Goal: Task Accomplishment & Management: Manage account settings

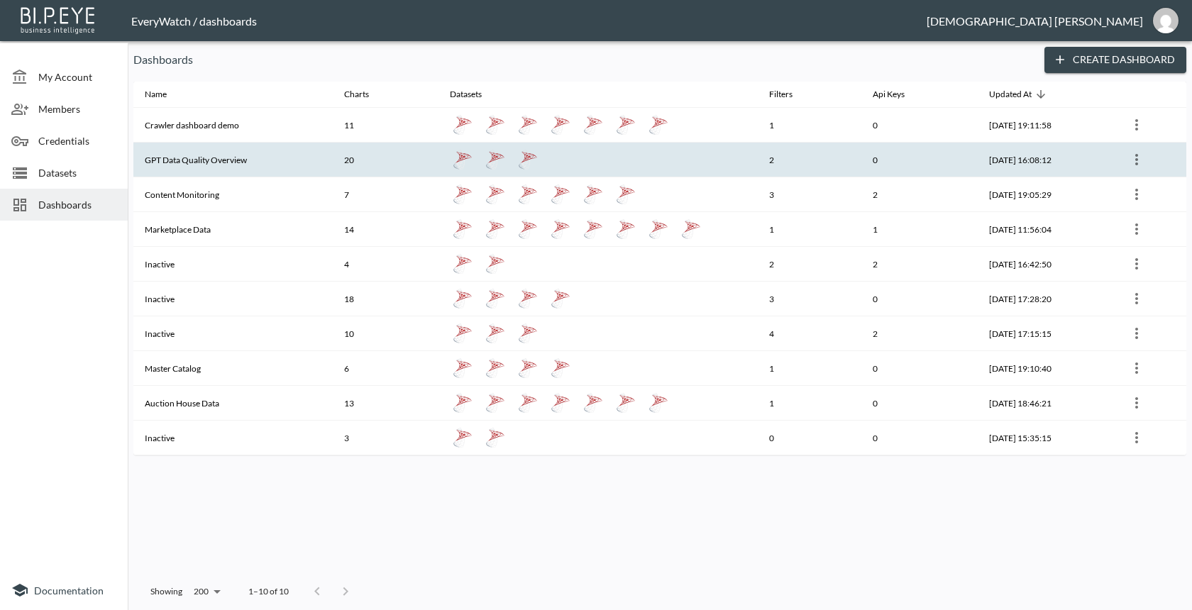
click at [201, 164] on th "GPT Data Quality Overview" at bounding box center [232, 160] width 199 height 35
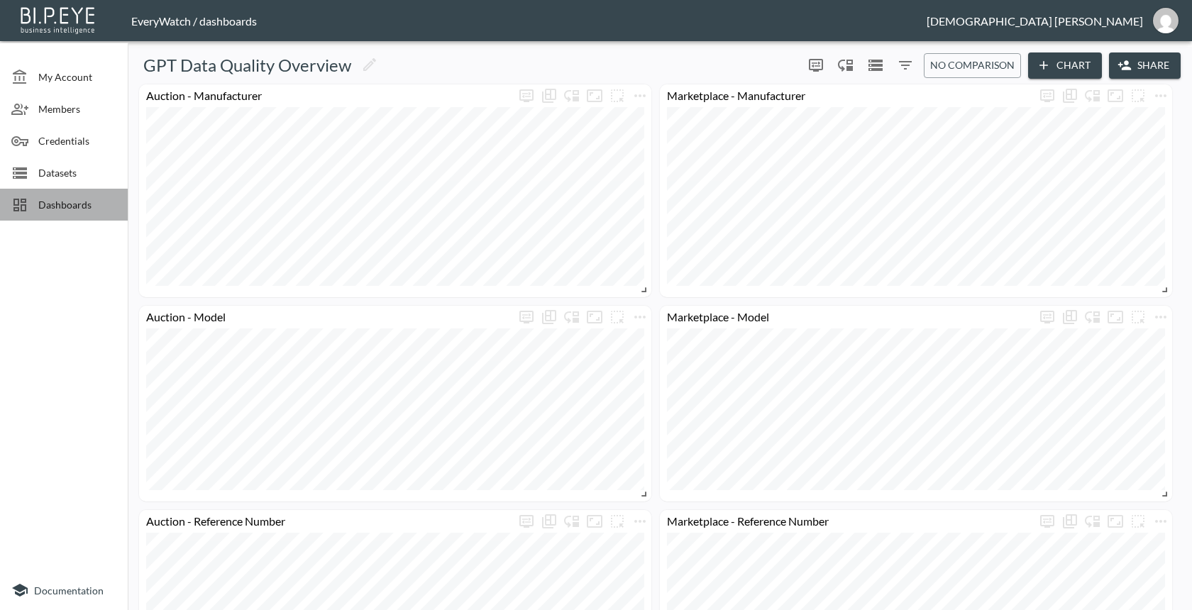
click at [92, 203] on span "Dashboards" at bounding box center [77, 204] width 78 height 15
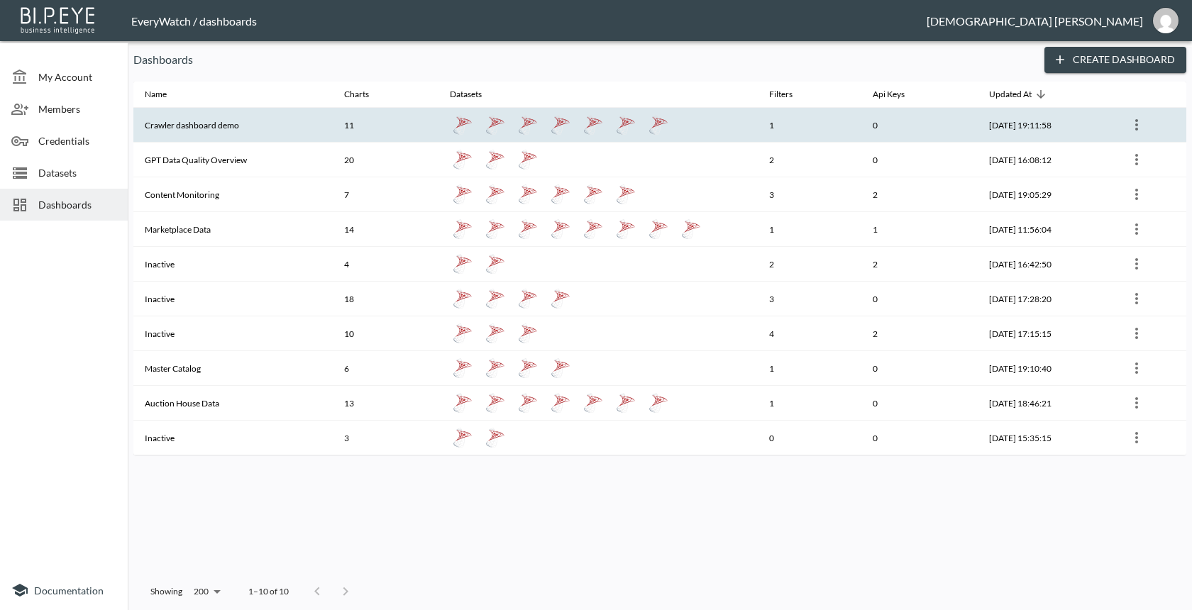
click at [250, 142] on th "Crawler dashboard demo" at bounding box center [232, 125] width 199 height 35
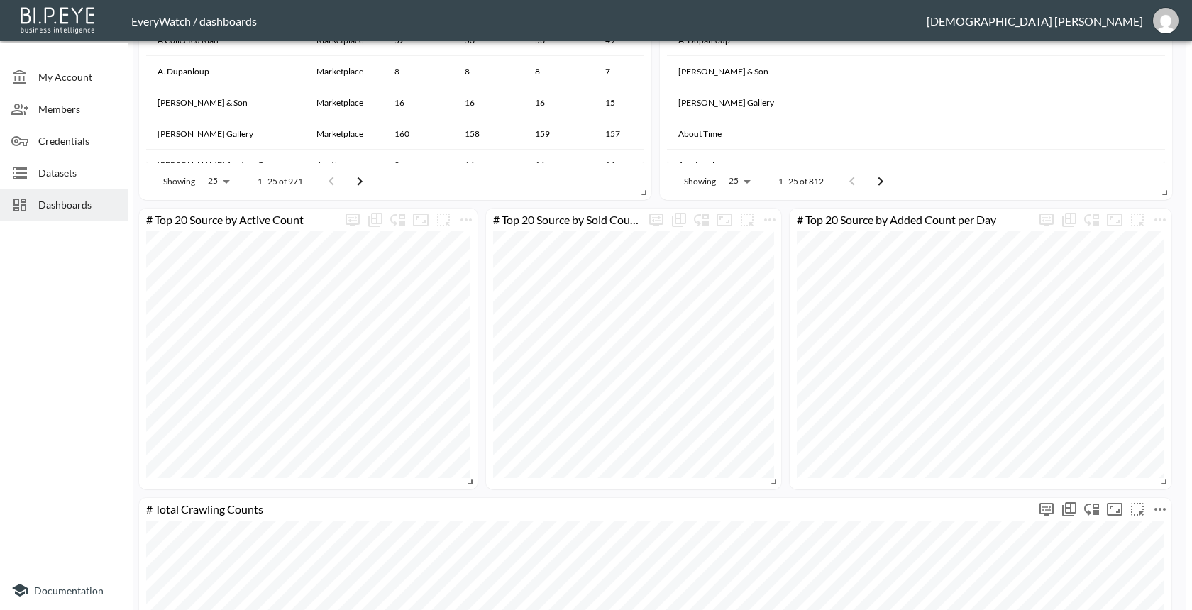
scroll to position [1384, 0]
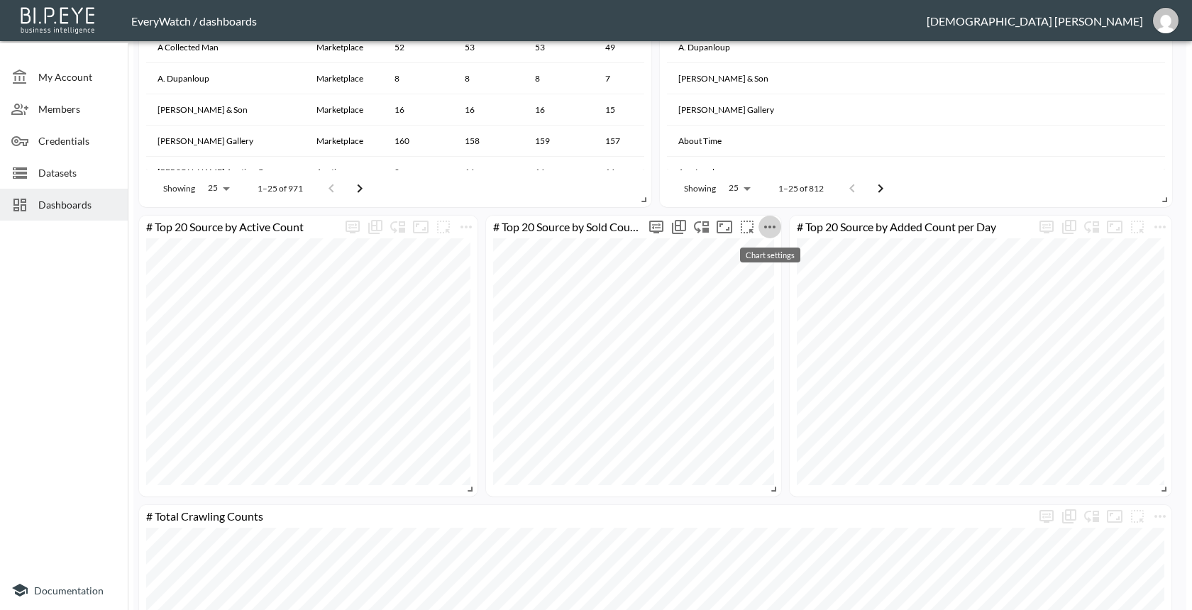
click at [772, 220] on icon "more" at bounding box center [769, 226] width 17 height 17
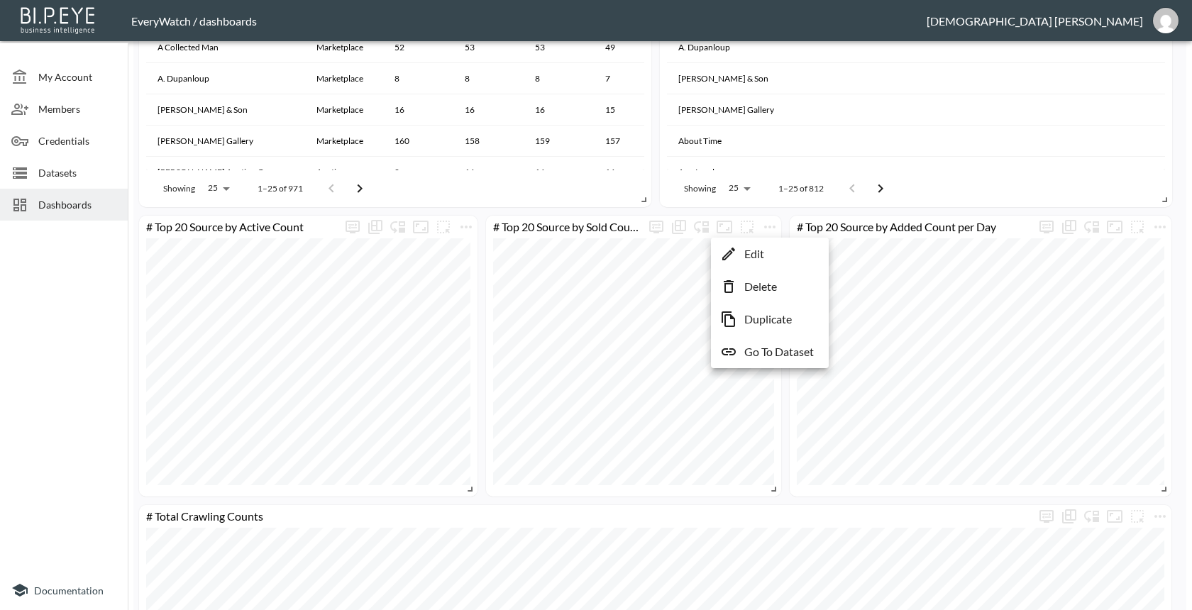
click at [760, 257] on p "Edit" at bounding box center [754, 253] width 20 height 17
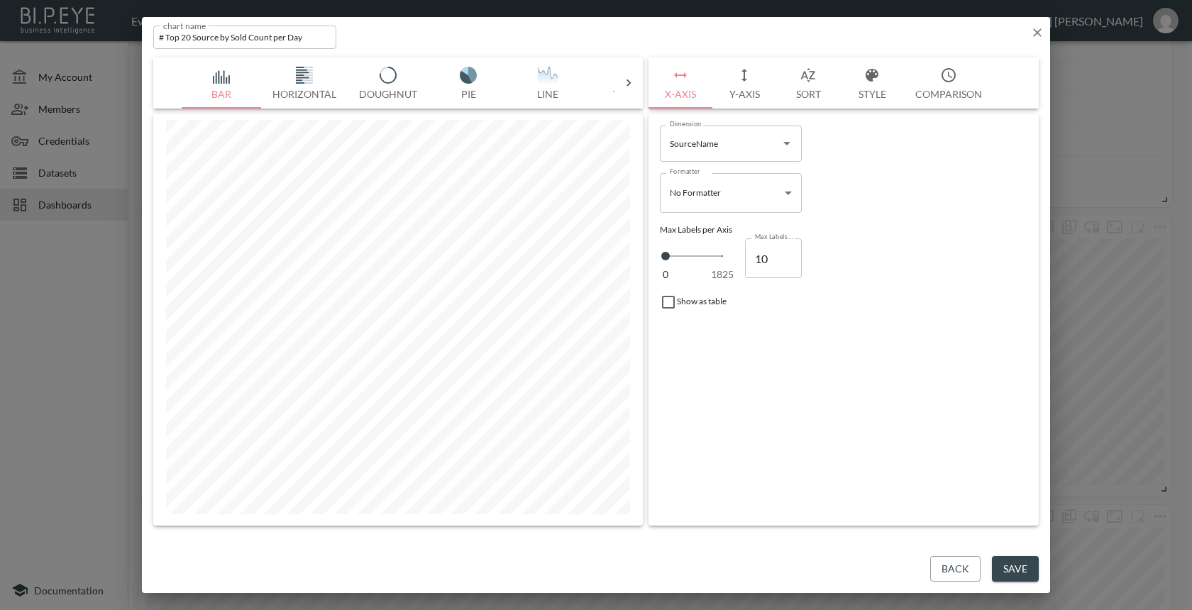
type input "11"
click at [786, 253] on input "11" at bounding box center [773, 258] width 57 height 40
type input "12"
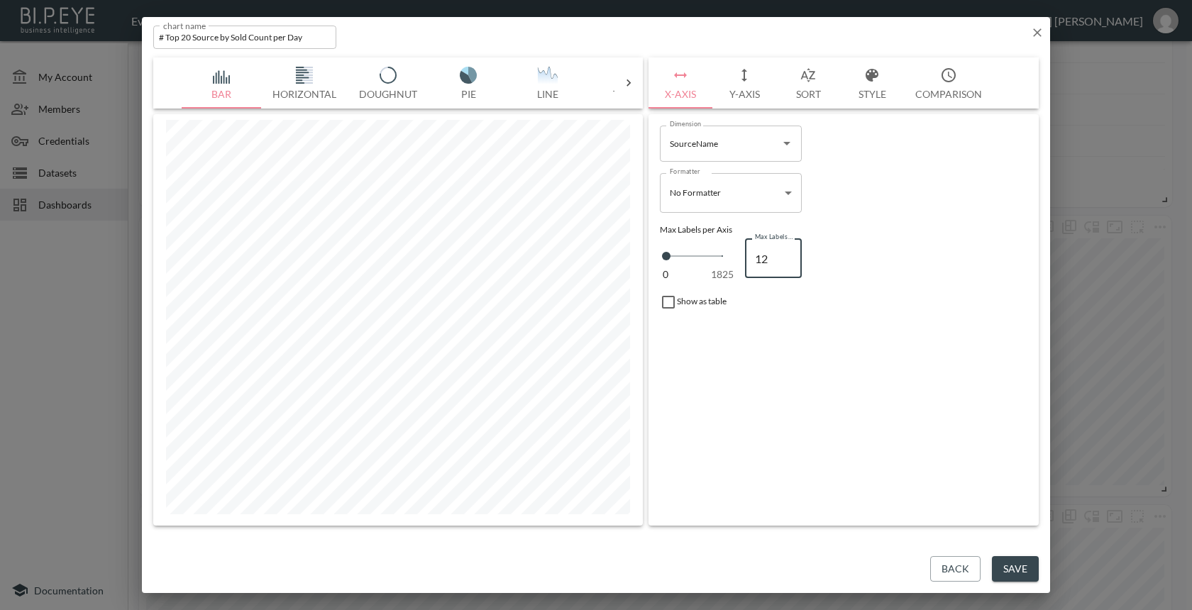
click at [786, 253] on input "12" at bounding box center [773, 258] width 57 height 40
type input "13"
click at [786, 253] on input "13" at bounding box center [773, 258] width 57 height 40
type input "14"
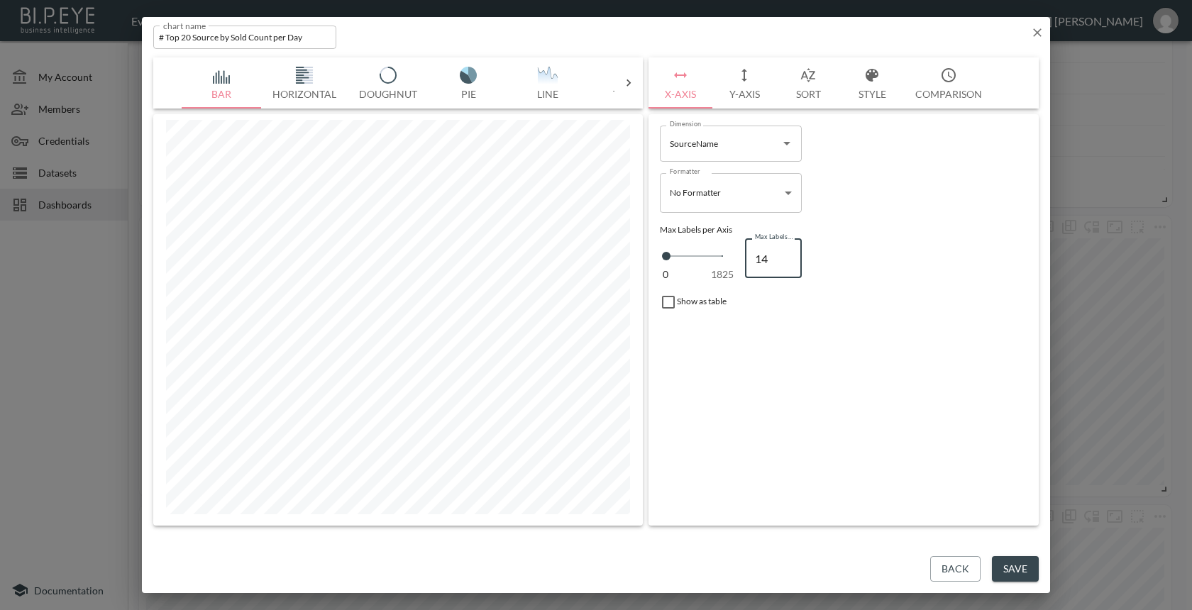
type input "14"
click at [786, 253] on input "14" at bounding box center [773, 258] width 57 height 40
type input "15"
click at [786, 253] on input "15" at bounding box center [773, 258] width 57 height 40
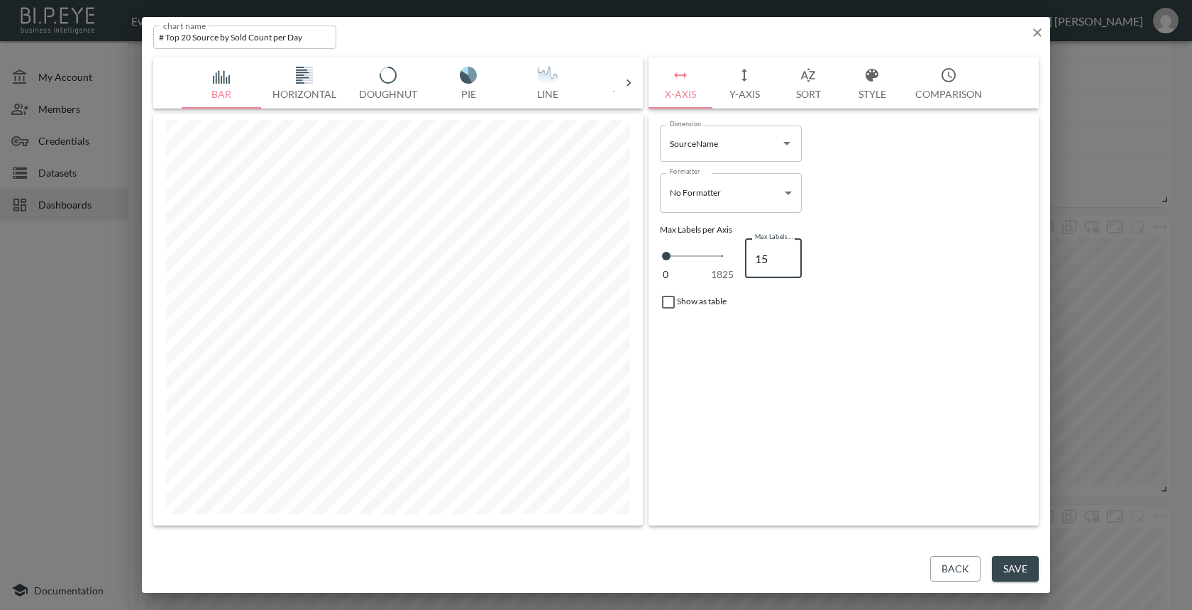
click at [786, 267] on input "15" at bounding box center [773, 258] width 57 height 40
type input "14"
click at [786, 264] on input "14" at bounding box center [773, 258] width 57 height 40
type input "13"
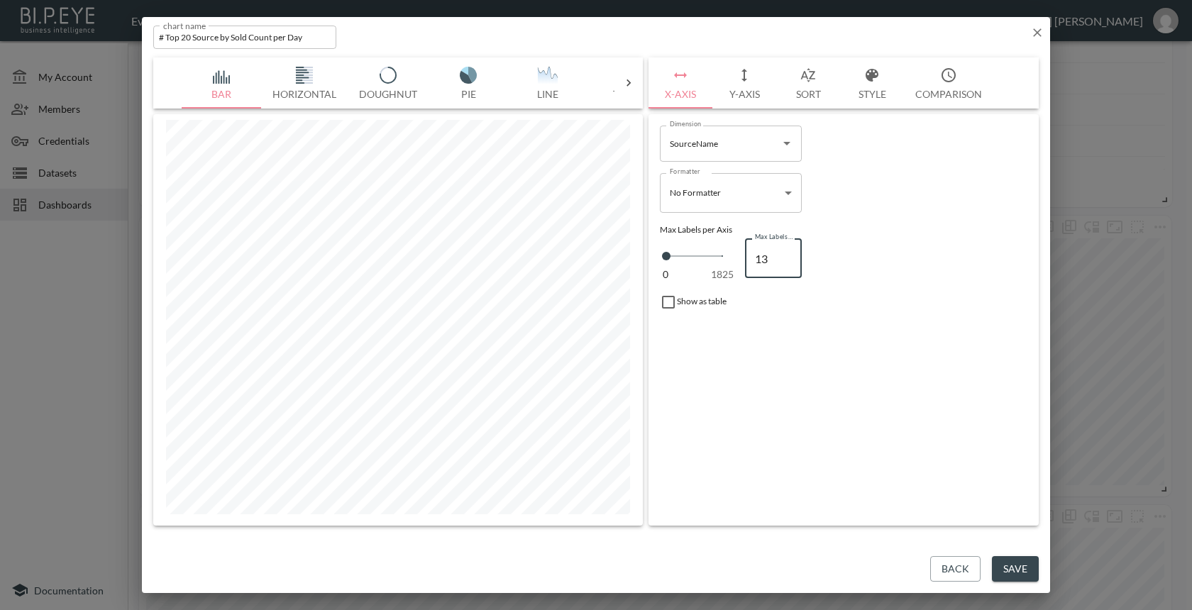
type input "13"
click at [786, 264] on input "13" at bounding box center [773, 258] width 57 height 40
type input "12"
click at [786, 264] on input "12" at bounding box center [773, 258] width 57 height 40
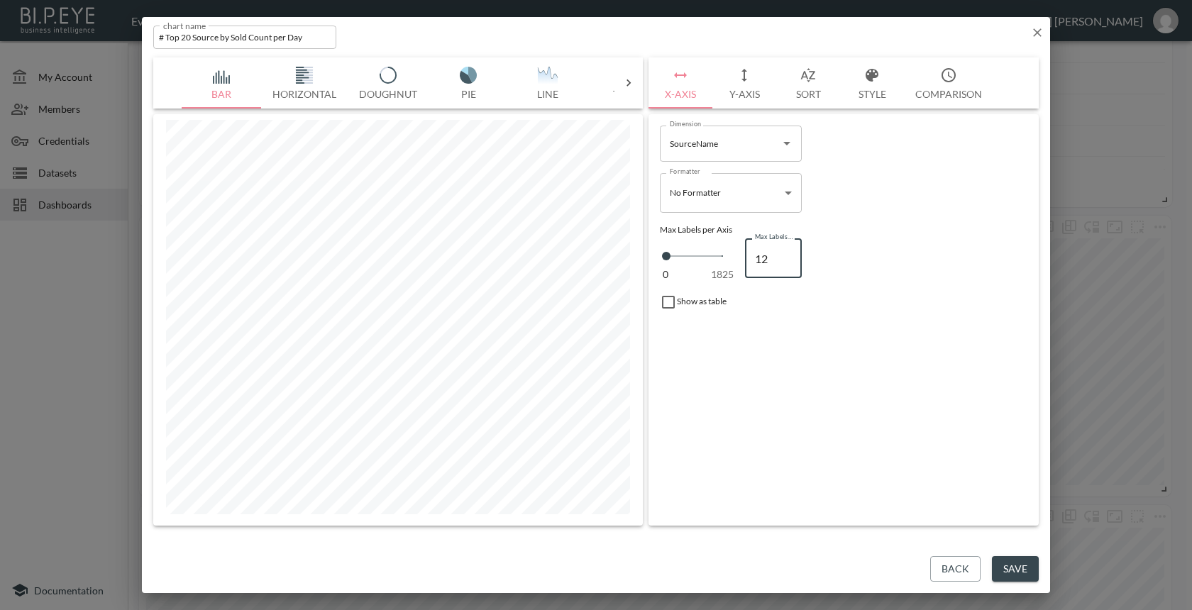
type input "11"
click at [786, 264] on input "11" at bounding box center [773, 258] width 57 height 40
type input "10"
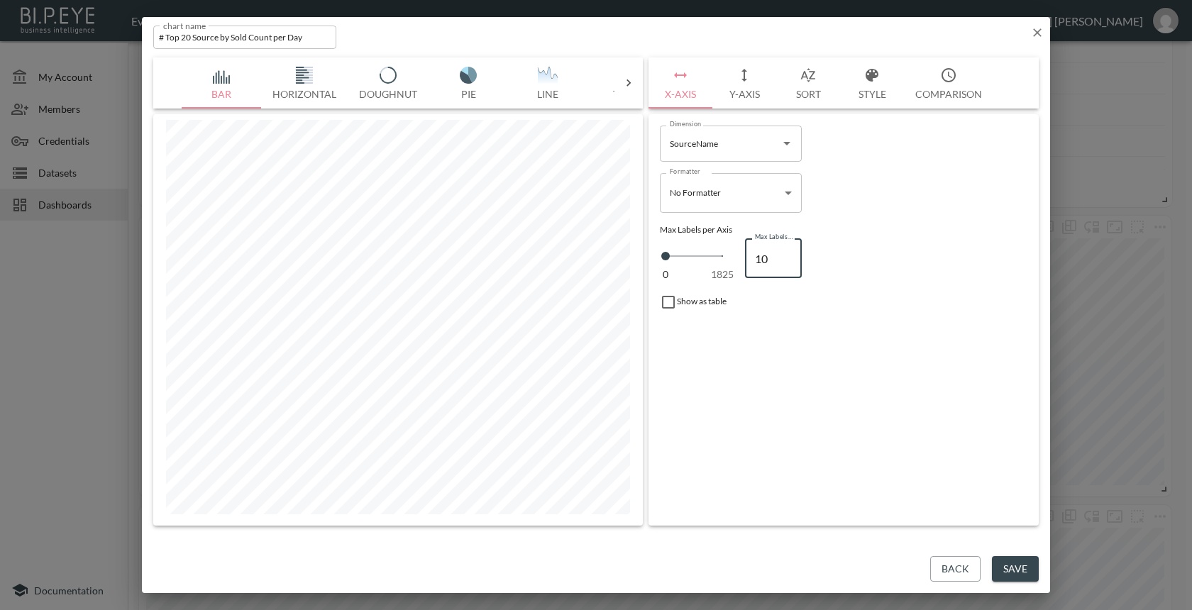
click at [786, 264] on input "10" at bounding box center [773, 258] width 57 height 40
click at [742, 99] on button "Y-Axis" at bounding box center [744, 82] width 64 height 51
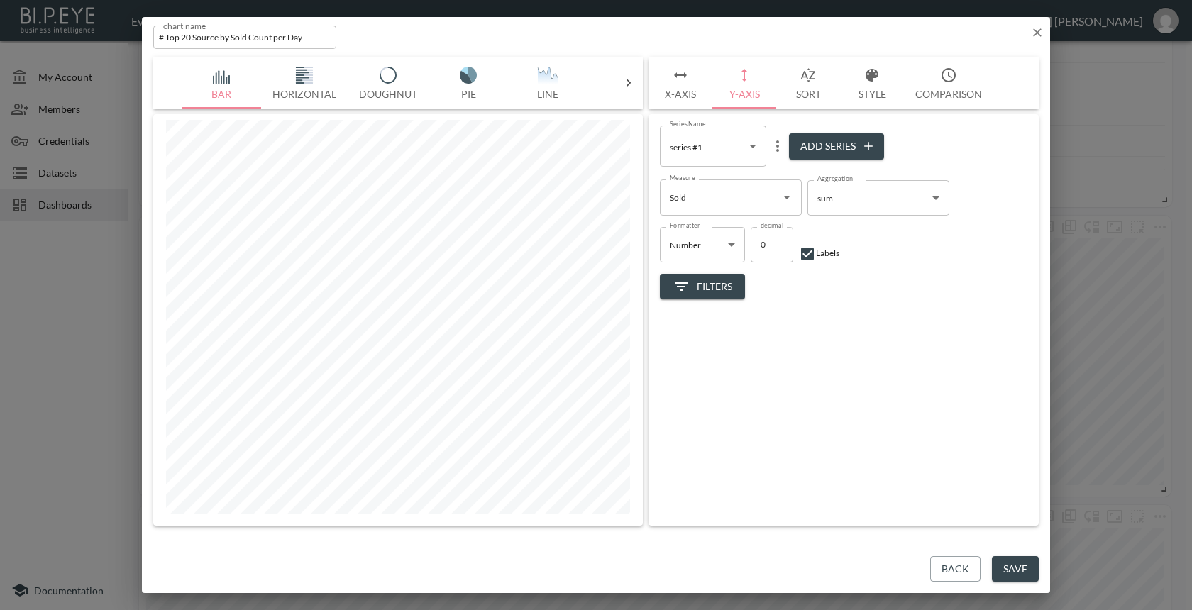
click at [736, 249] on body "BI.P.EYE, Interactive Analytics Dashboards - app EveryWatch / dashboards [PERSO…" at bounding box center [596, 305] width 1192 height 610
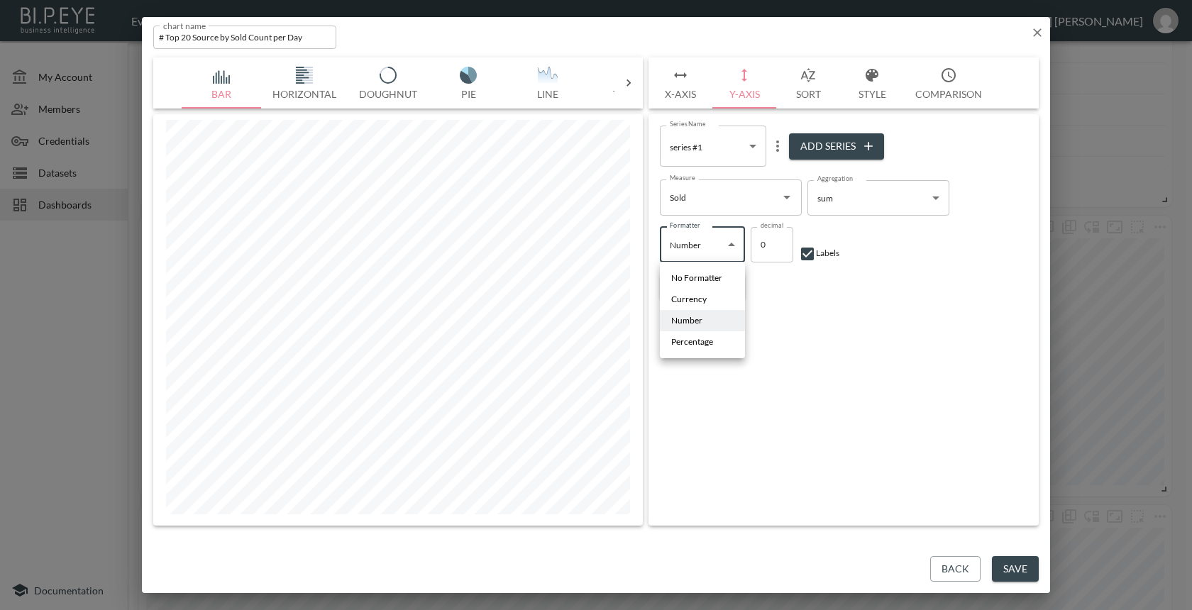
click at [814, 306] on div at bounding box center [596, 305] width 1192 height 610
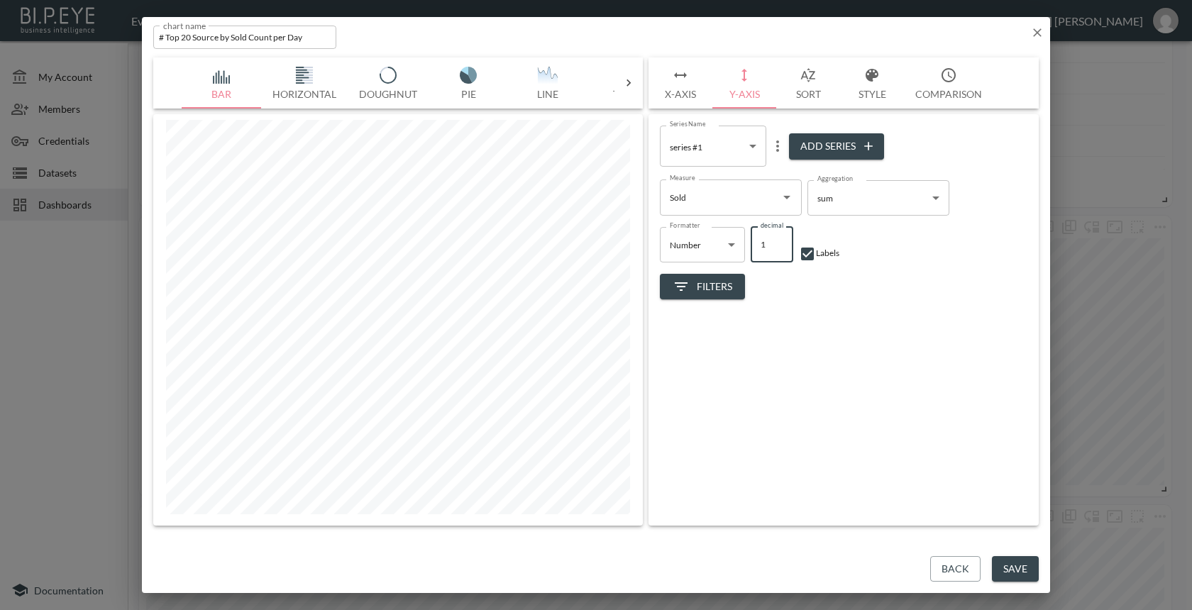
click at [779, 242] on input "1" at bounding box center [771, 244] width 43 height 35
click at [779, 242] on input "2" at bounding box center [771, 244] width 43 height 35
click at [779, 242] on input "3" at bounding box center [771, 244] width 43 height 35
click at [779, 242] on input "4" at bounding box center [771, 244] width 43 height 35
click at [778, 249] on input "3" at bounding box center [771, 244] width 43 height 35
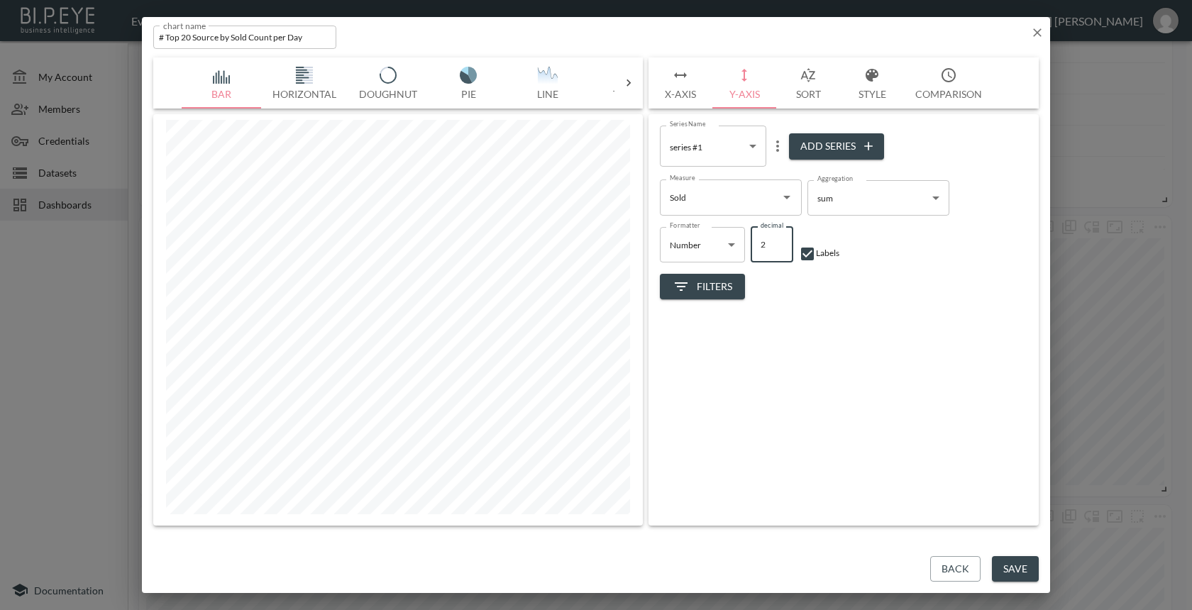
click at [778, 249] on input "2" at bounding box center [771, 244] width 43 height 35
click at [778, 249] on input "1" at bounding box center [771, 244] width 43 height 35
click at [778, 249] on input "0" at bounding box center [771, 244] width 43 height 35
click at [778, 249] on input "-1" at bounding box center [771, 244] width 43 height 35
type input "0"
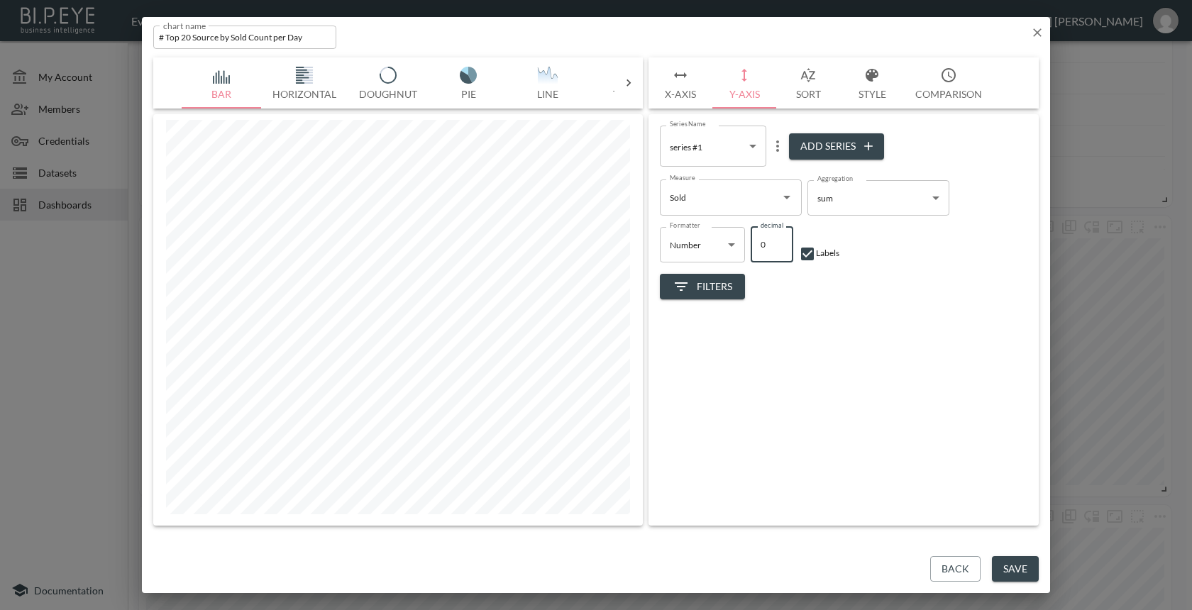
click at [778, 241] on input "0" at bounding box center [771, 244] width 43 height 35
click at [779, 304] on div "Series Name series #1 b68a4a62-eb61-47d7-957e-f1910a697281 Series Name Add Seri…" at bounding box center [843, 319] width 390 height 411
click at [753, 147] on body "BI.P.EYE, Interactive Analytics Dashboards - app EveryWatch / dashboards [PERSO…" at bounding box center [596, 305] width 1192 height 610
click at [832, 118] on div at bounding box center [596, 305] width 1192 height 610
click at [843, 141] on button "Add Series" at bounding box center [836, 146] width 95 height 26
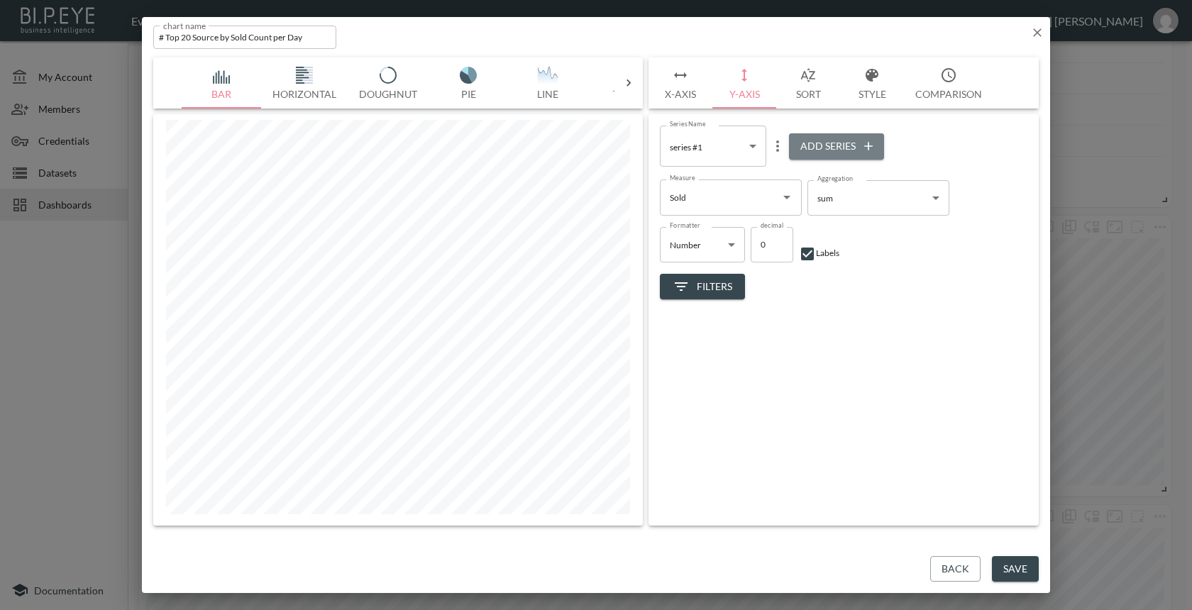
type input "eb452edc-cc9c-4994-8e53-5b4a5a42dcda"
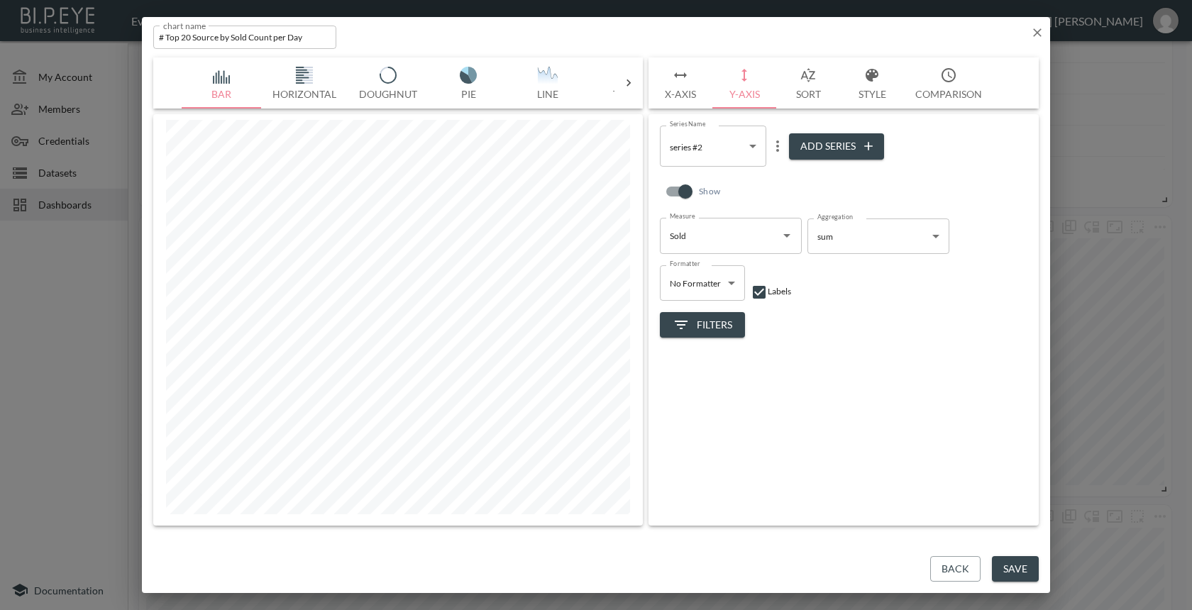
click at [754, 148] on body "BI.P.EYE, Interactive Analytics Dashboards - app EveryWatch / dashboards [PERSO…" at bounding box center [596, 305] width 1192 height 610
click at [777, 151] on div at bounding box center [596, 305] width 1192 height 610
click at [777, 151] on icon "more" at bounding box center [777, 145] width 3 height 11
click at [891, 448] on div at bounding box center [596, 305] width 1192 height 610
click at [958, 565] on button "Back" at bounding box center [955, 569] width 50 height 26
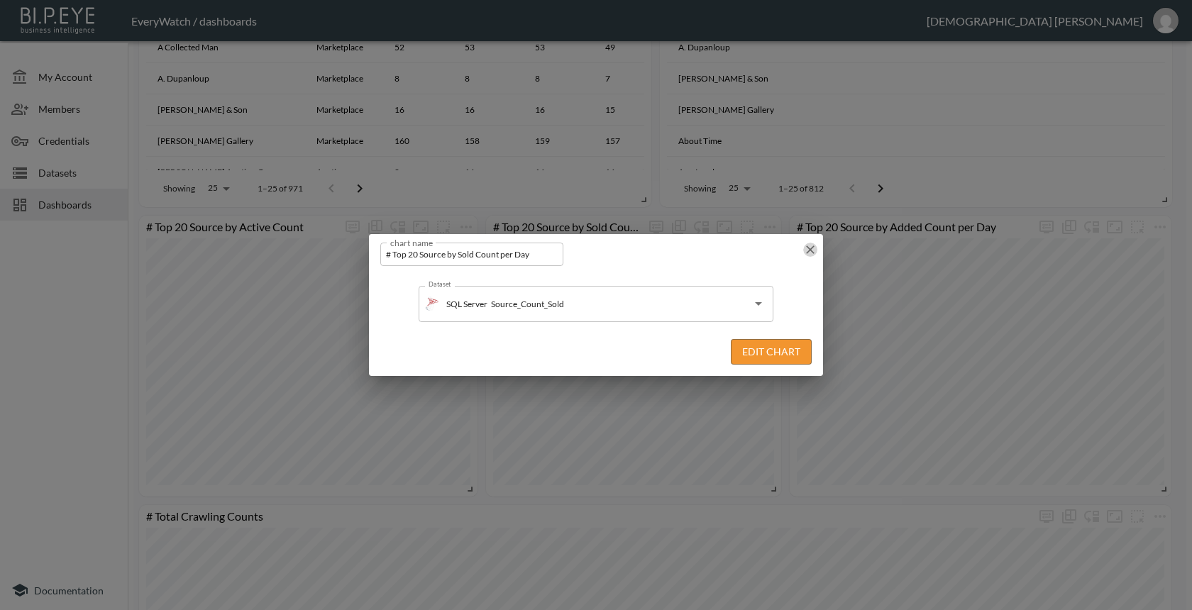
click at [811, 246] on icon "button" at bounding box center [810, 250] width 14 height 14
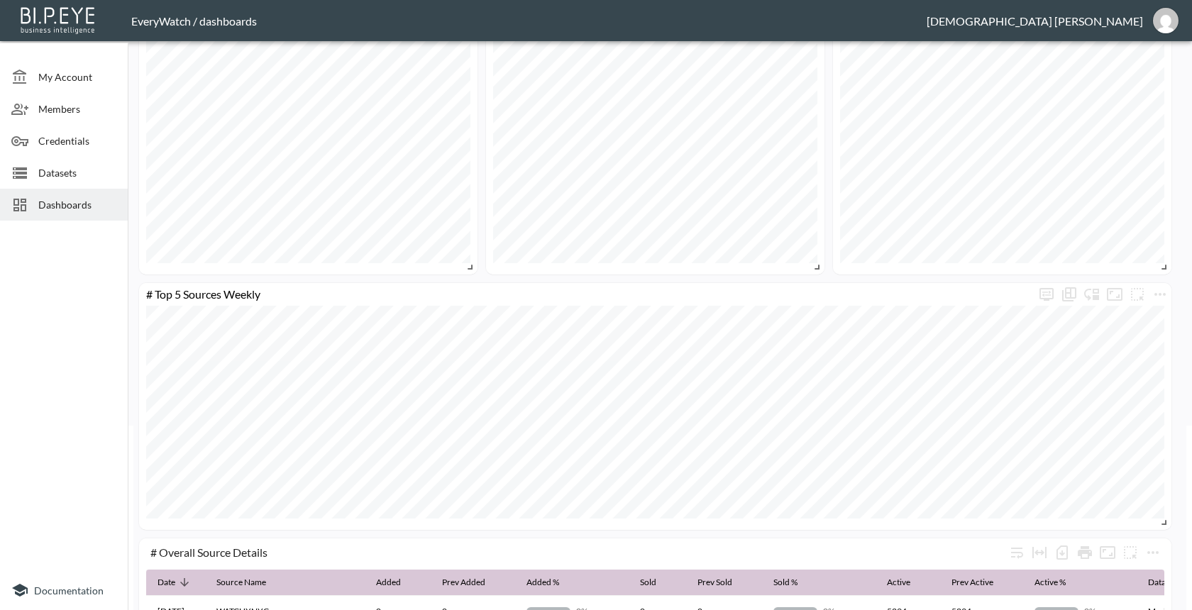
scroll to position [192, 0]
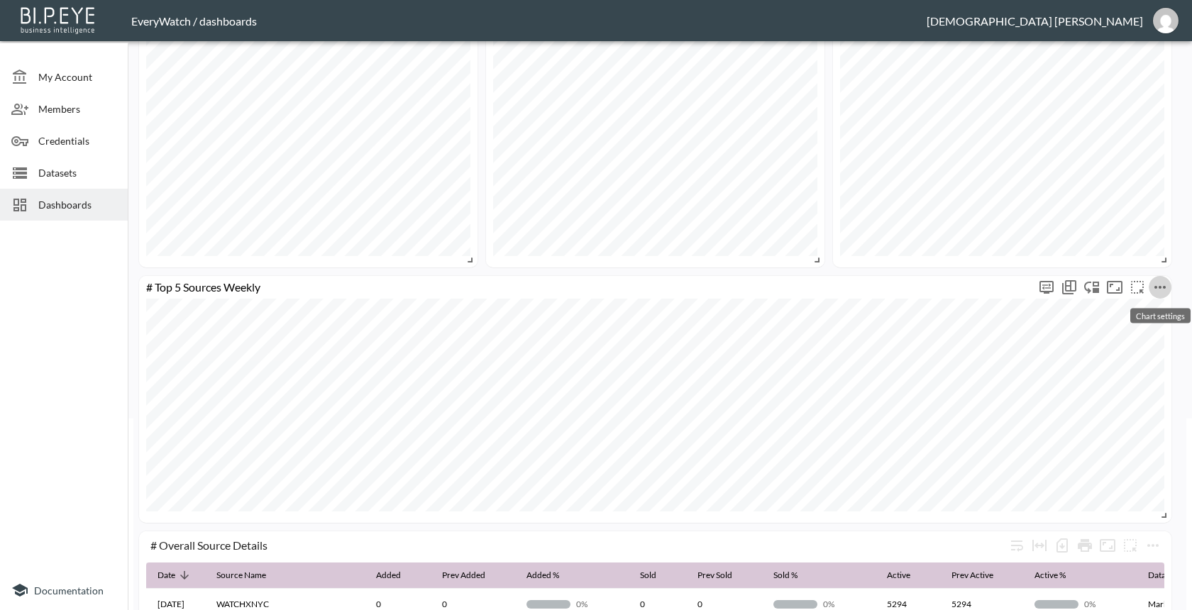
click at [1163, 287] on icon "more" at bounding box center [1159, 287] width 11 height 3
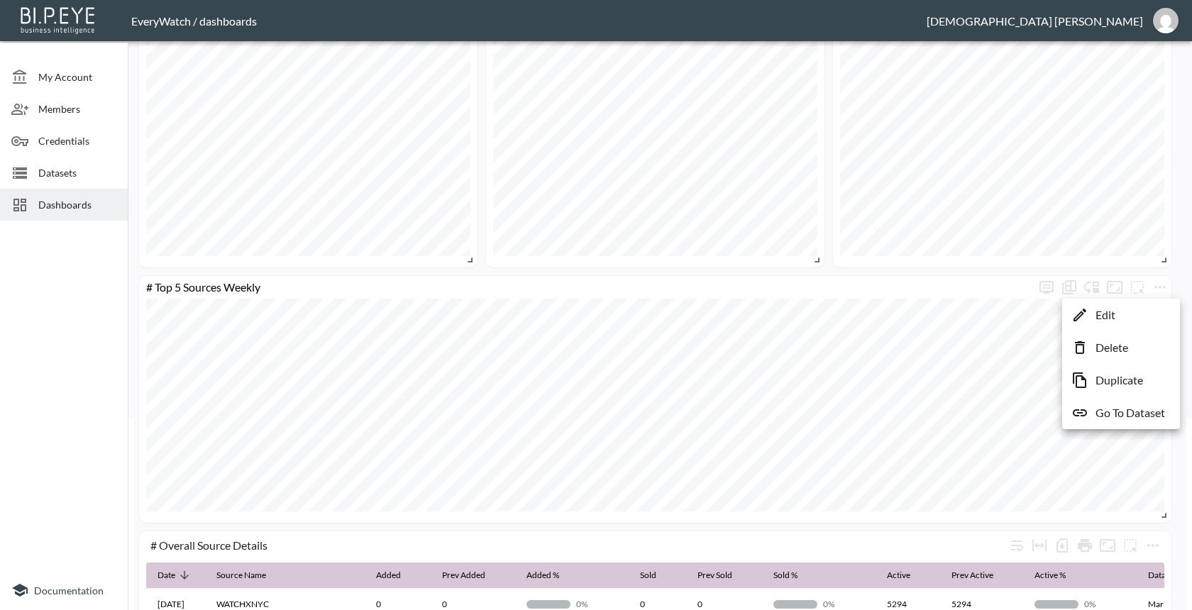
click at [829, 253] on div at bounding box center [596, 305] width 1192 height 610
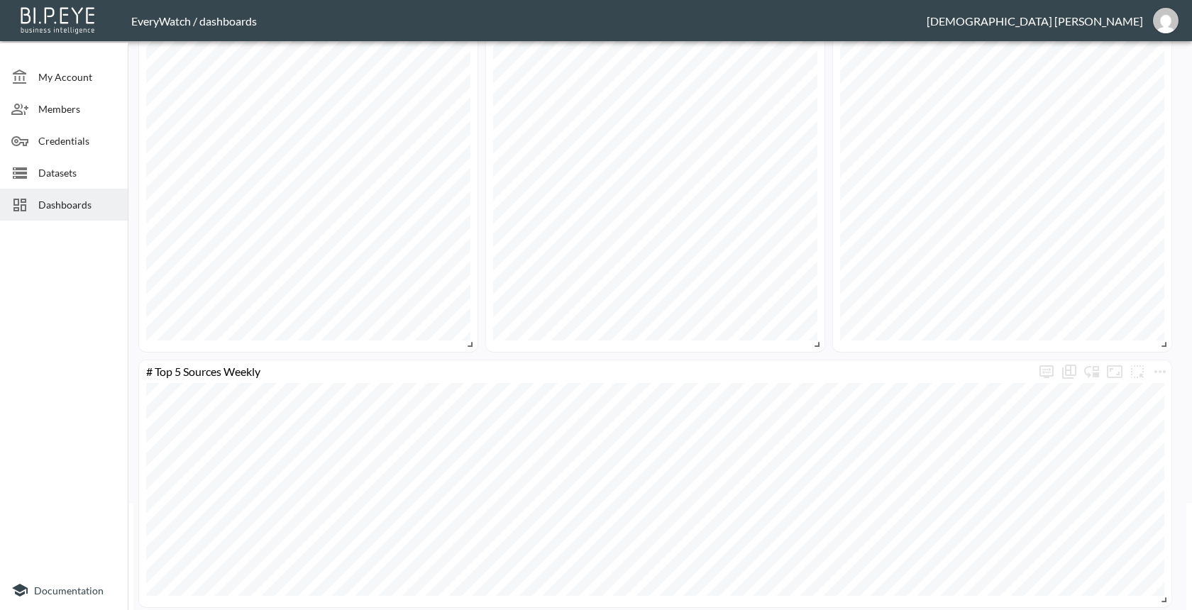
scroll to position [0, 0]
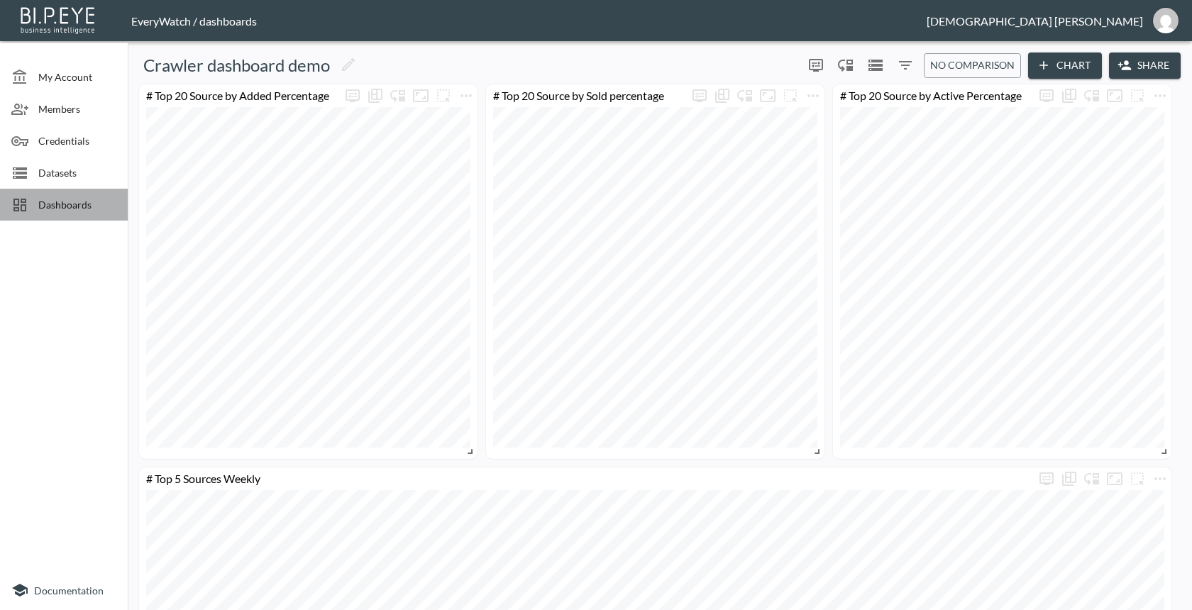
click at [98, 199] on span "Dashboards" at bounding box center [77, 204] width 78 height 15
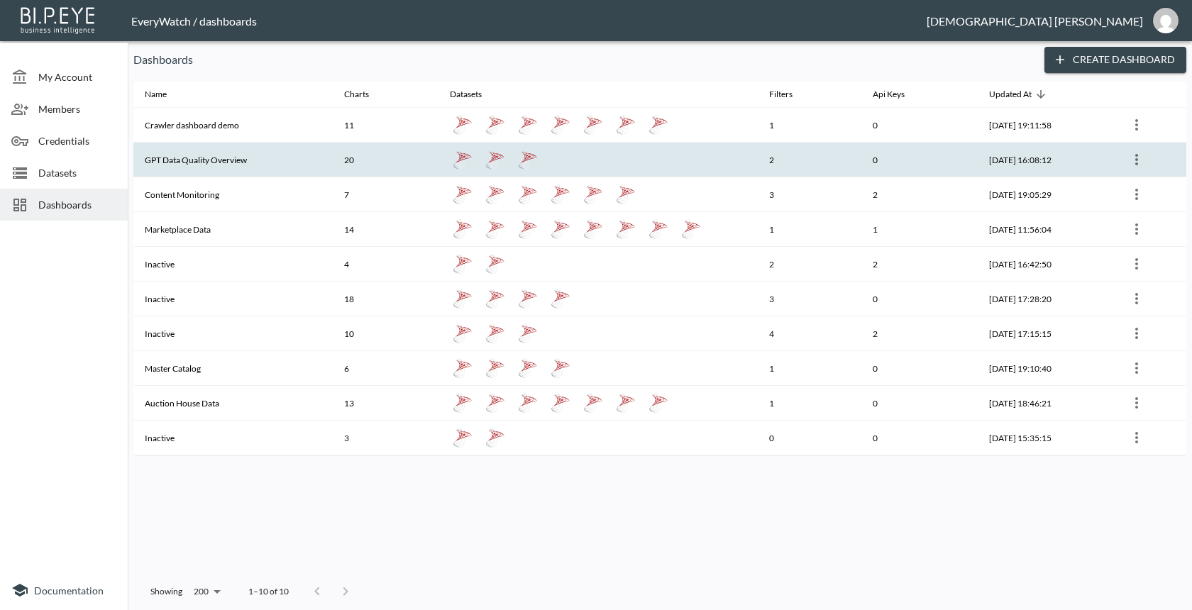
click at [238, 148] on th "GPT Data Quality Overview" at bounding box center [232, 160] width 199 height 35
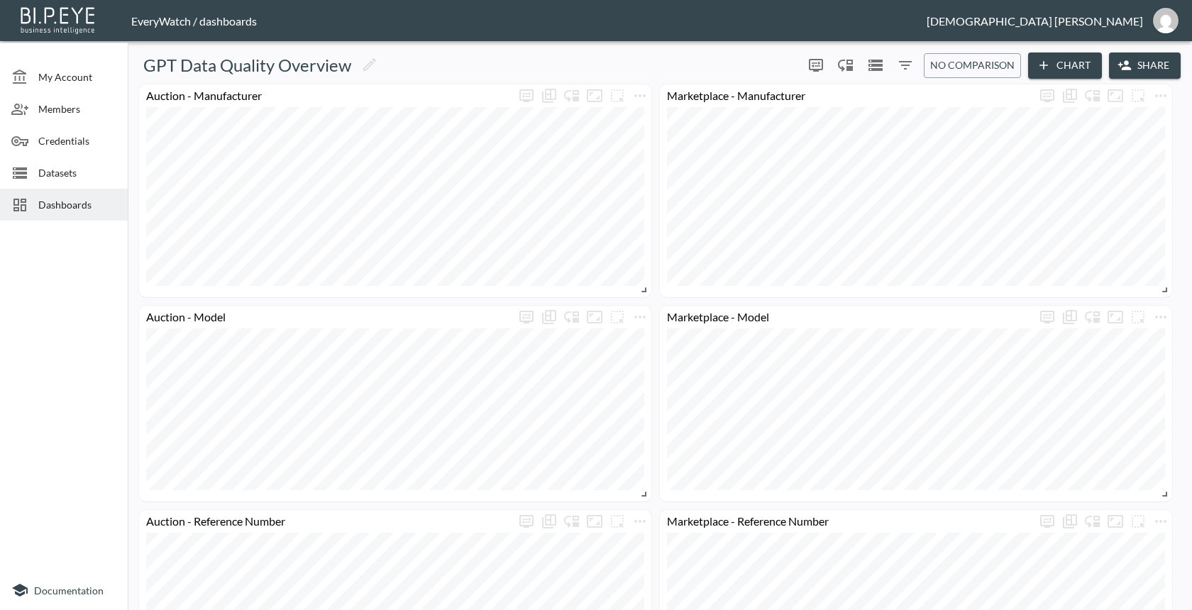
click at [104, 219] on div "Dashboards" at bounding box center [64, 205] width 128 height 32
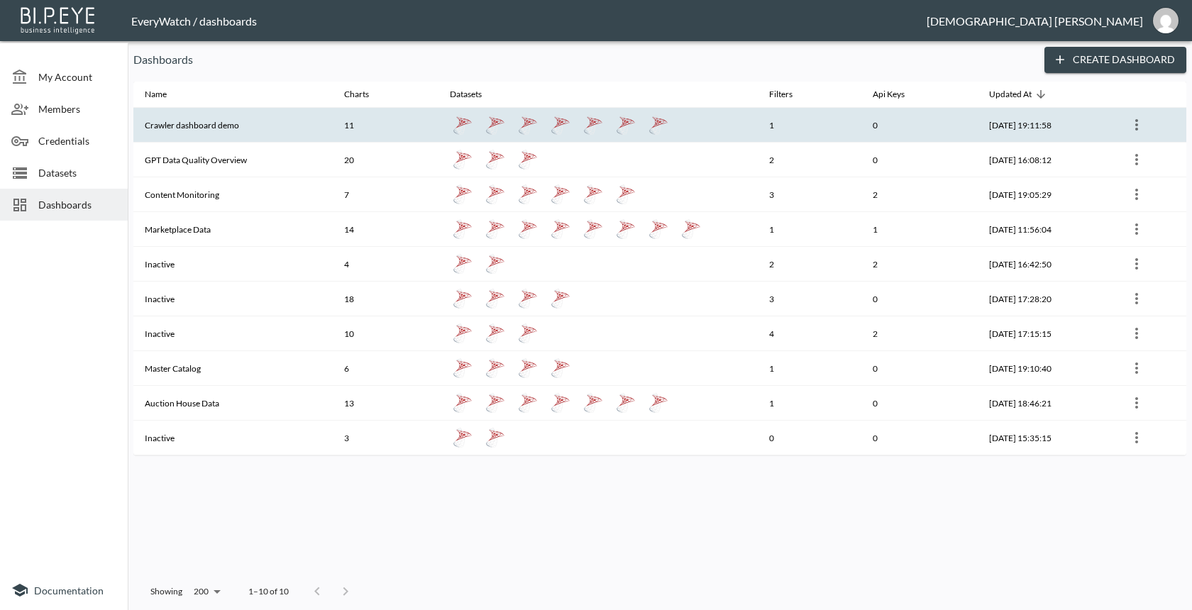
click at [300, 121] on th "Crawler dashboard demo" at bounding box center [232, 125] width 199 height 35
